Goal: Transaction & Acquisition: Purchase product/service

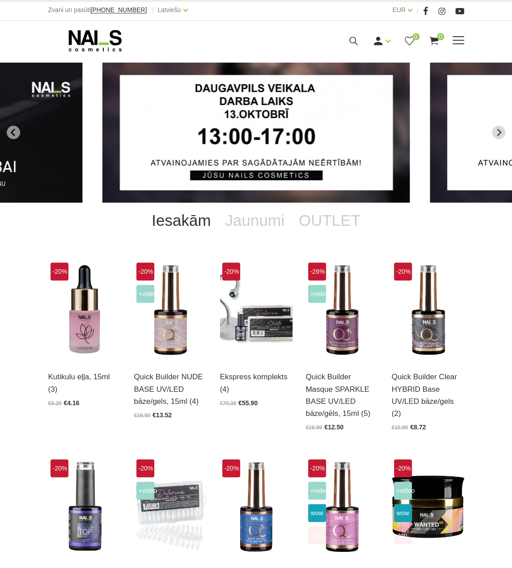
click at [358, 43] on icon at bounding box center [353, 40] width 11 height 11
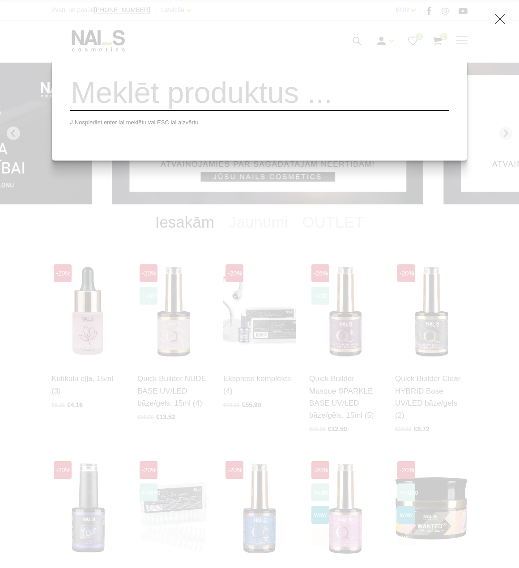
drag, startPoint x: 291, startPoint y: 93, endPoint x: 308, endPoint y: 87, distance: 17.5
click at [292, 93] on input "search" at bounding box center [259, 93] width 379 height 36
type input "jasp"
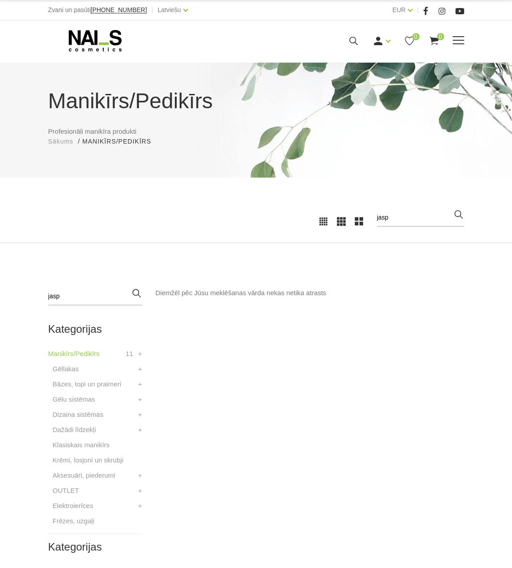
click at [356, 39] on icon at bounding box center [353, 40] width 11 height 11
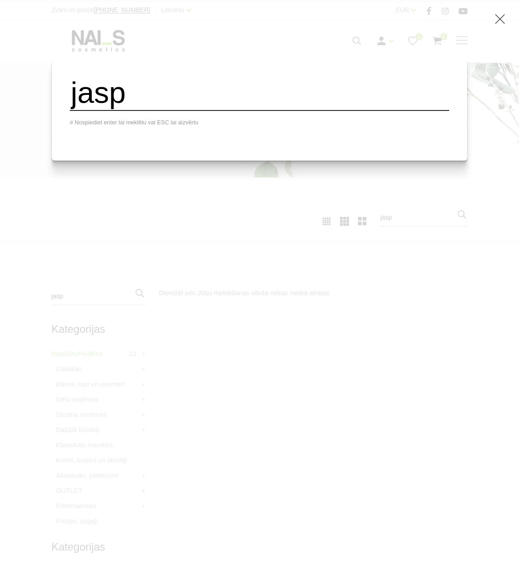
click at [284, 107] on input "jasp" at bounding box center [259, 93] width 379 height 36
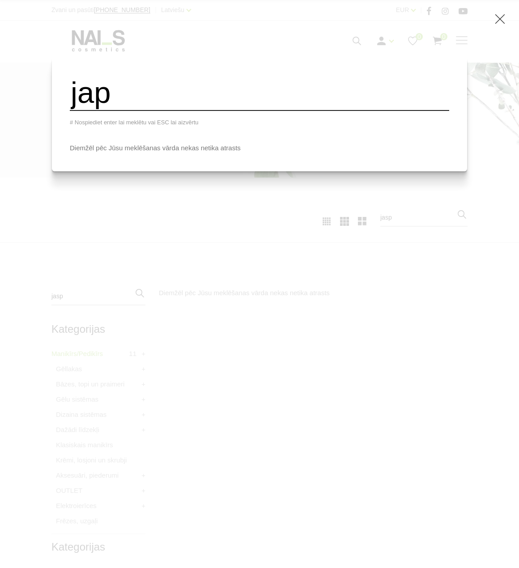
type input "jap"
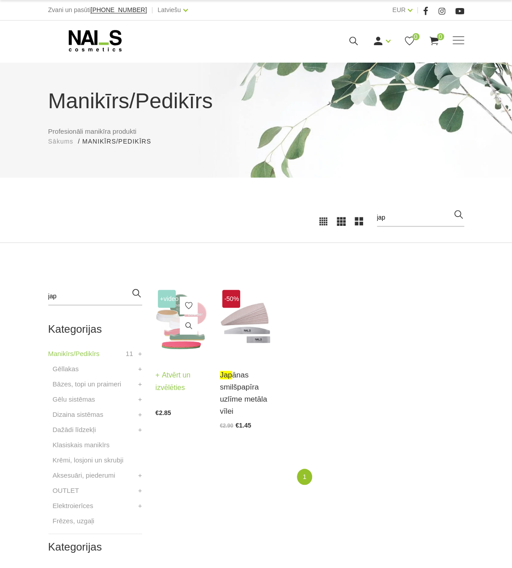
click at [172, 335] on img at bounding box center [181, 322] width 51 height 70
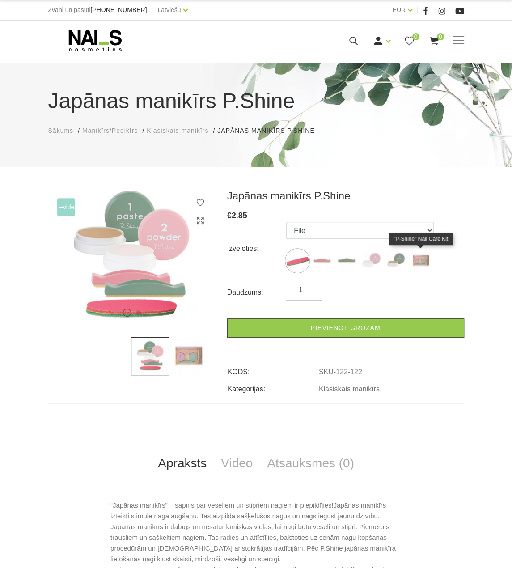
click at [420, 264] on img at bounding box center [420, 260] width 22 height 22
select select "127"
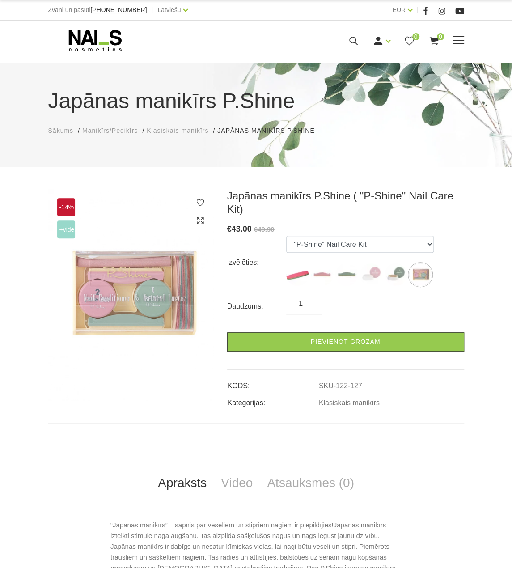
click at [120, 34] on use at bounding box center [94, 40] width 53 height 21
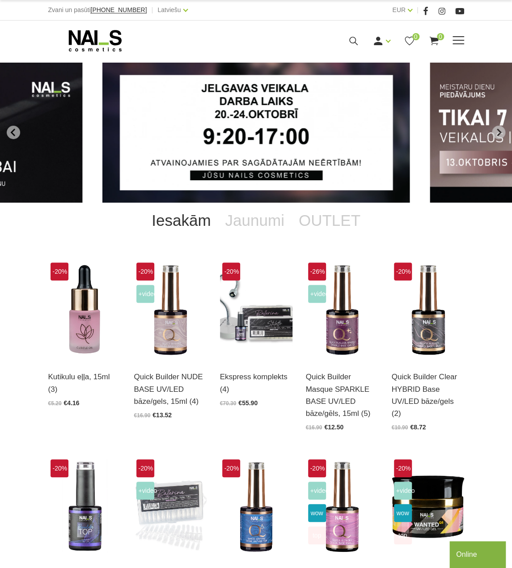
click at [350, 43] on icon at bounding box center [353, 40] width 11 height 11
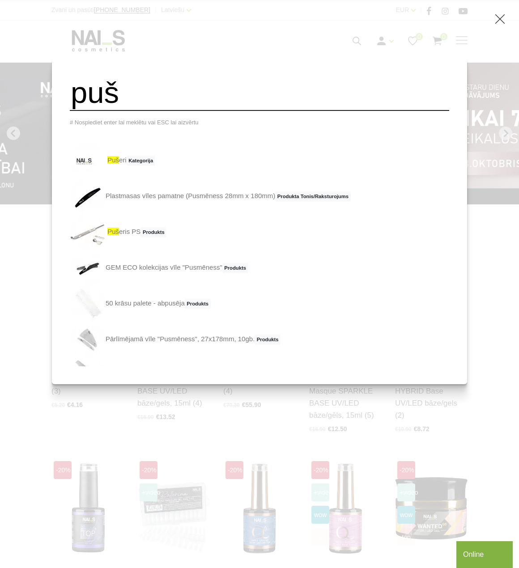
click at [127, 156] on span "Kategorija" at bounding box center [141, 161] width 29 height 11
click at [118, 214] on link "puš eris PS Produkts" at bounding box center [118, 232] width 97 height 36
click at [140, 227] on span "Produkts" at bounding box center [153, 232] width 26 height 11
click at [159, 108] on input "puš" at bounding box center [259, 93] width 379 height 36
type input "pušer"
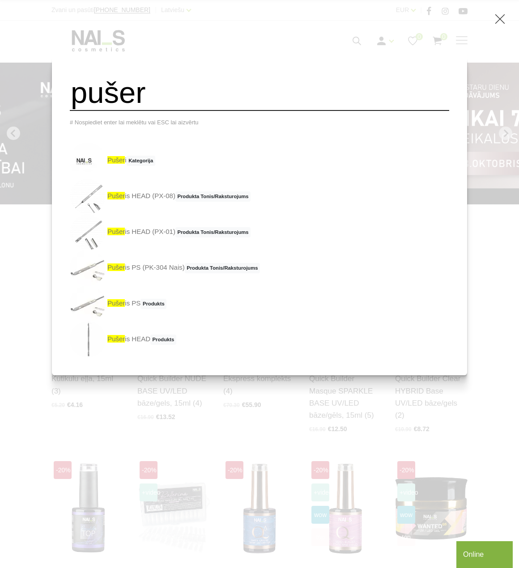
click at [137, 250] on link "pušer is PS (PK-304 Nais) Produkta Tonis/Raksturojums" at bounding box center [165, 268] width 190 height 36
click at [138, 250] on link "pušer is PS (PK-304 Nais) Produkta Tonis/Raksturojums" at bounding box center [165, 268] width 190 height 36
click at [50, 33] on div "pušer # Nospiediet enter lai meklētu vai ESC lai aizvērtu pušer i Kategorija pu…" at bounding box center [259, 284] width 519 height 568
click at [502, 20] on icon at bounding box center [499, 18] width 11 height 11
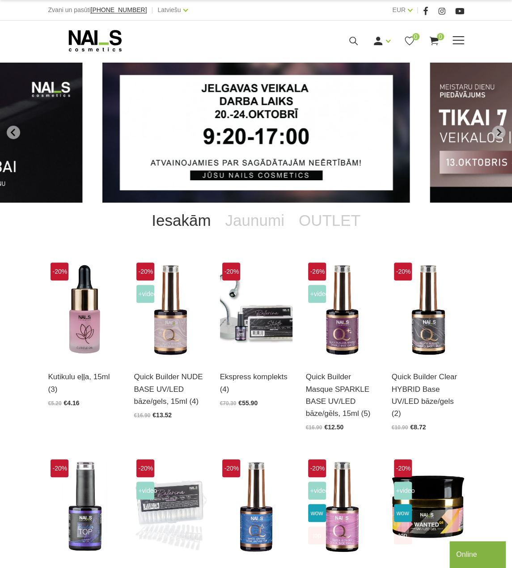
click at [112, 39] on icon at bounding box center [95, 41] width 94 height 22
drag, startPoint x: 113, startPoint y: 27, endPoint x: 96, endPoint y: 28, distance: 17.0
click at [113, 27] on div "Manikīrs Gēllakas Bāzes, topi un praimeri Gēlu sistēmas Dizaina sistēmas Dažādi…" at bounding box center [256, 41] width 512 height 40
click at [359, 38] on div "Ienākt Reģistrēties 0 0" at bounding box center [327, 40] width 225 height 11
click at [358, 38] on icon at bounding box center [353, 40] width 11 height 11
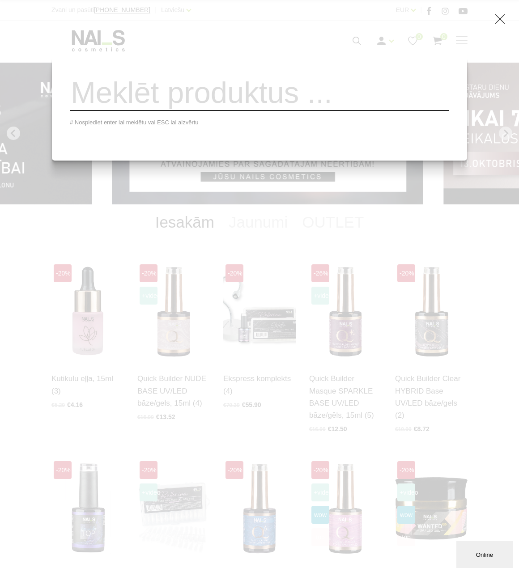
click at [328, 77] on input "search" at bounding box center [259, 93] width 379 height 36
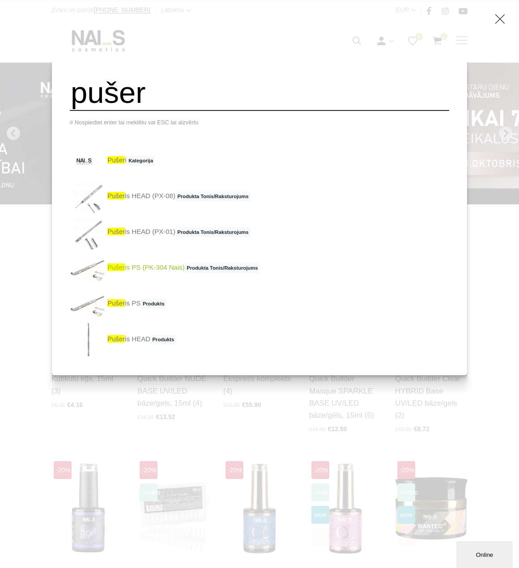
type input "pušer"
click at [172, 270] on link "pušer is PS (PK-304 Nais) Produkta Tonis/Raksturojums" at bounding box center [165, 268] width 190 height 36
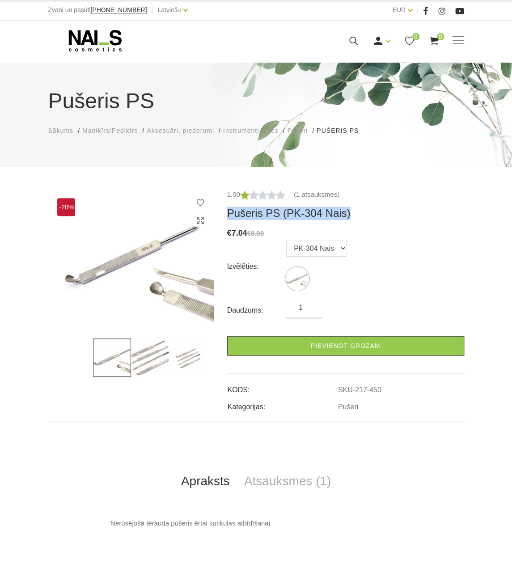
drag, startPoint x: 226, startPoint y: 213, endPoint x: 359, endPoint y: 211, distance: 133.7
click at [359, 211] on div "1.00 (1 atsauksmes) Pušeris PS (PK-304 Nais) € 7.04 €8.80 Izvēlēties: PK-304 Na…" at bounding box center [345, 300] width 250 height 223
copy h3 "Pušeris PS (PK-304 Nais)"
